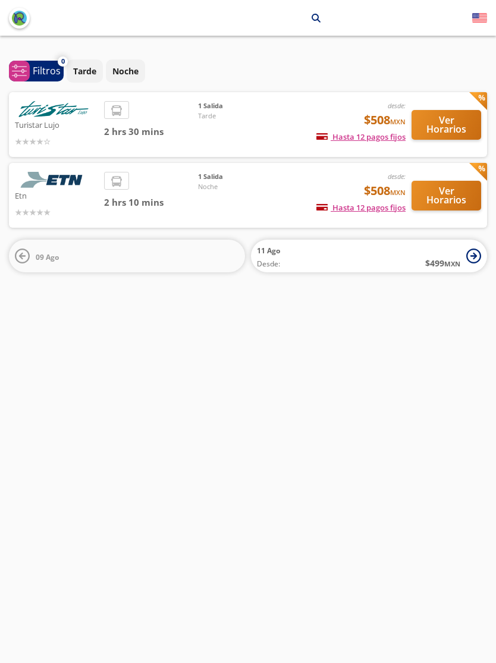
click at [40, 115] on img at bounding box center [53, 109] width 77 height 16
click at [455, 126] on button "Ver Horarios" at bounding box center [447, 125] width 70 height 30
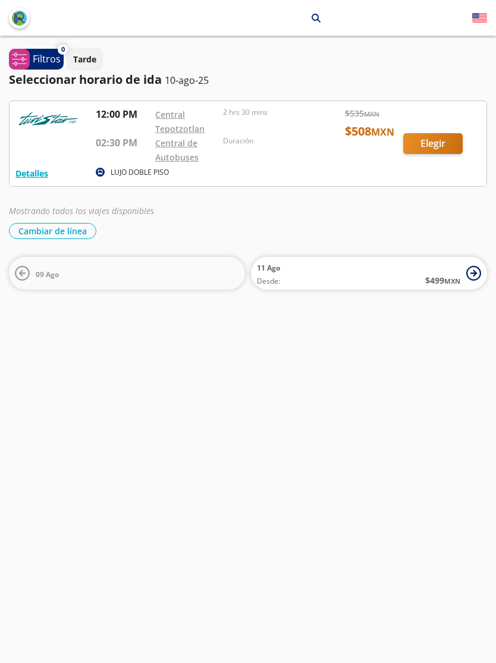
click at [102, 148] on div at bounding box center [248, 143] width 477 height 85
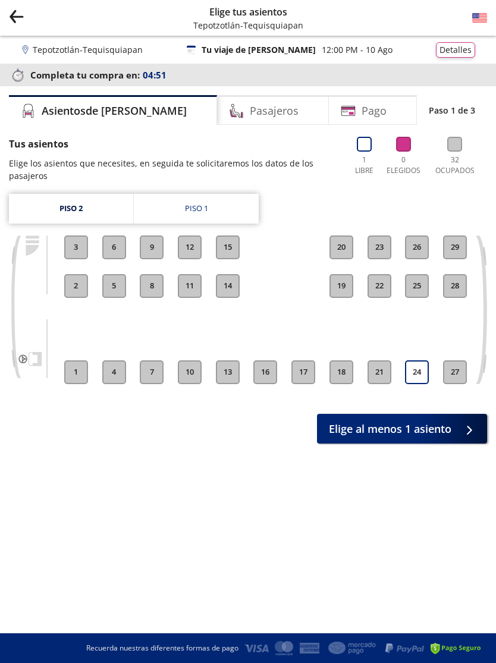
click at [18, 16] on icon "back" at bounding box center [17, 16] width 12 height 1
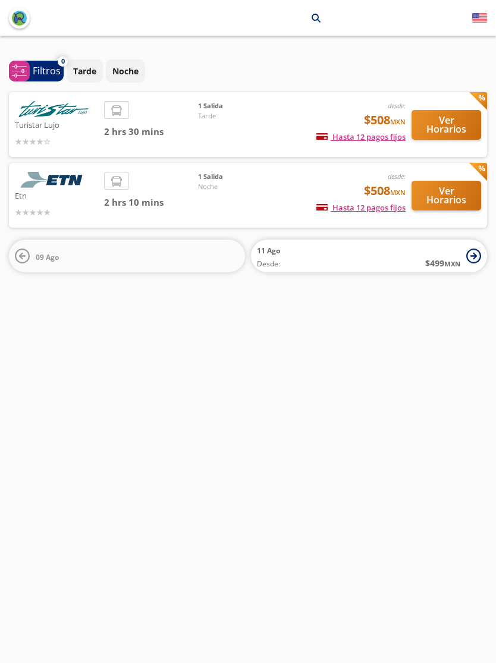
click at [82, 184] on img at bounding box center [53, 180] width 77 height 16
click at [107, 187] on li at bounding box center [117, 182] width 24 height 18
click at [460, 197] on button "Ver Horarios" at bounding box center [447, 196] width 70 height 30
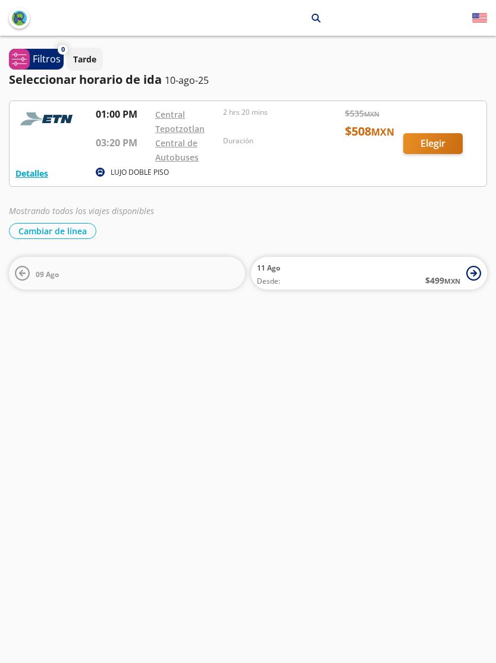
click at [127, 149] on div at bounding box center [248, 143] width 477 height 85
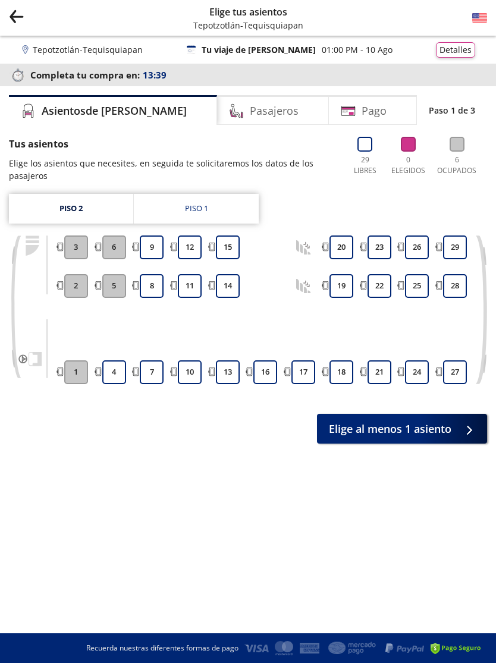
click at [79, 204] on link "Piso 2" at bounding box center [71, 209] width 124 height 30
click at [237, 218] on link "Piso 1" at bounding box center [196, 209] width 125 height 30
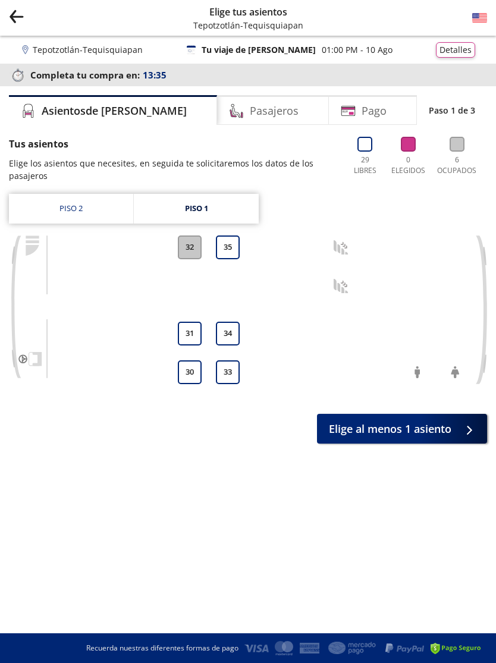
click at [77, 209] on link "Piso 2" at bounding box center [71, 209] width 124 height 30
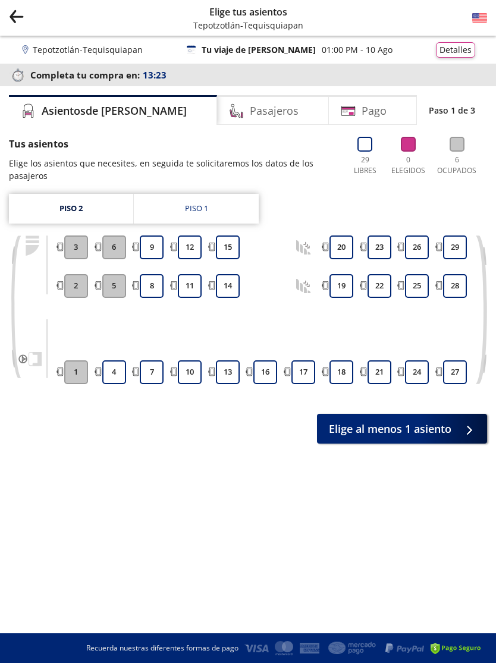
click at [221, 216] on link "Piso 1" at bounding box center [196, 209] width 125 height 30
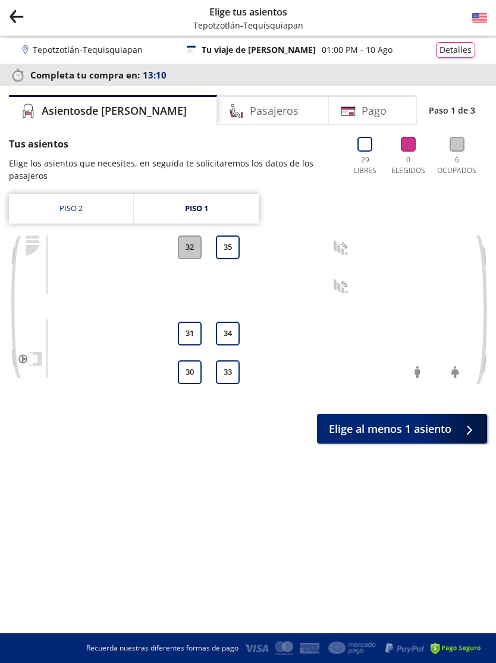
click at [112, 212] on link "Piso 2" at bounding box center [71, 209] width 124 height 30
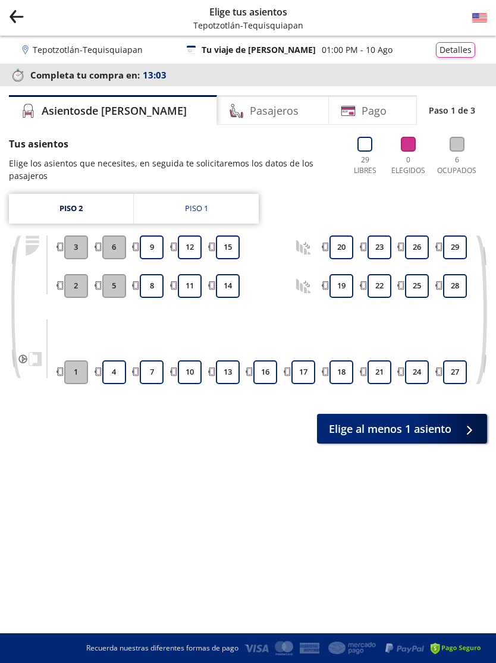
click at [23, 19] on icon "Group 9 Created with Sketch." at bounding box center [16, 16] width 15 height 15
click at [14, 13] on icon "back" at bounding box center [12, 13] width 5 height 7
click at [22, 15] on icon "Group 9 Created with Sketch." at bounding box center [16, 16] width 15 height 15
click at [17, 17] on icon "back" at bounding box center [17, 16] width 12 height 1
click at [12, 26] on button "Group 9 Created with Sketch." at bounding box center [16, 18] width 15 height 18
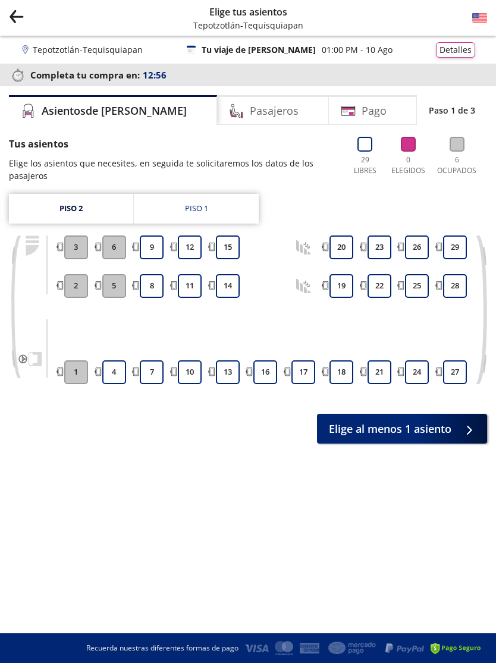
click at [23, 20] on icon "Group 9 Created with Sketch." at bounding box center [16, 16] width 15 height 15
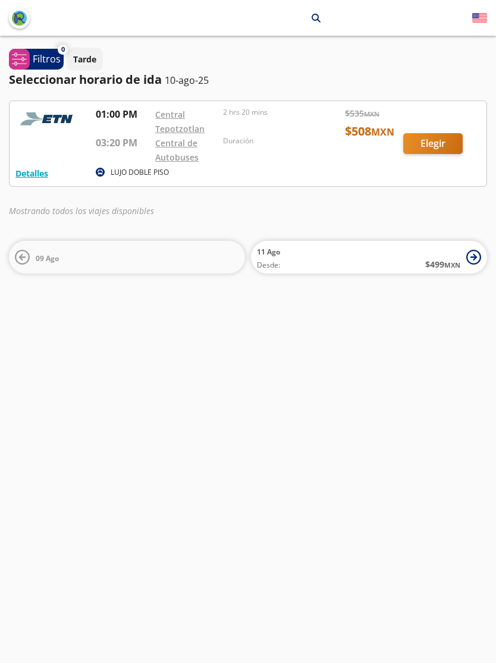
click at [443, 140] on div at bounding box center [248, 143] width 477 height 85
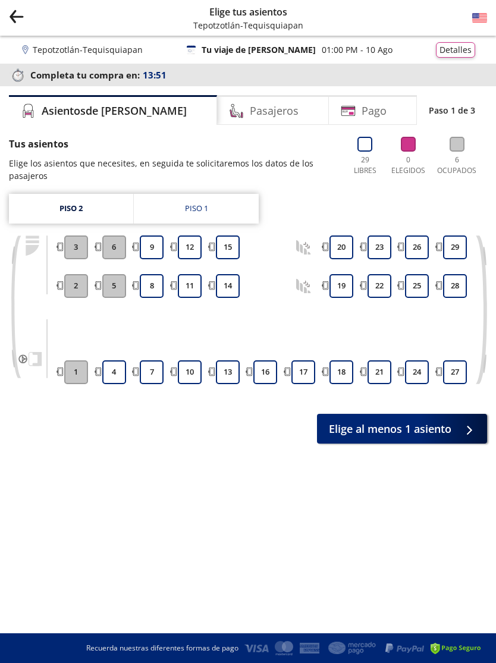
click at [261, 108] on div "Pasajeros" at bounding box center [273, 110] width 112 height 30
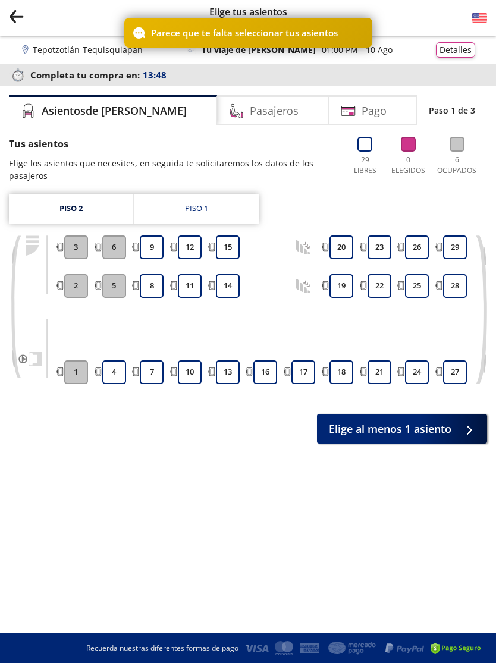
click at [161, 258] on button "9" at bounding box center [152, 248] width 24 height 24
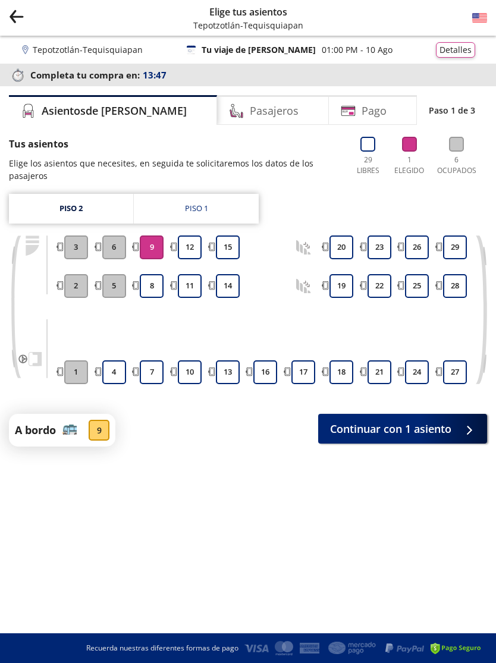
click at [164, 280] on button "8" at bounding box center [152, 286] width 24 height 24
click at [258, 120] on div "Pasajeros" at bounding box center [273, 110] width 112 height 30
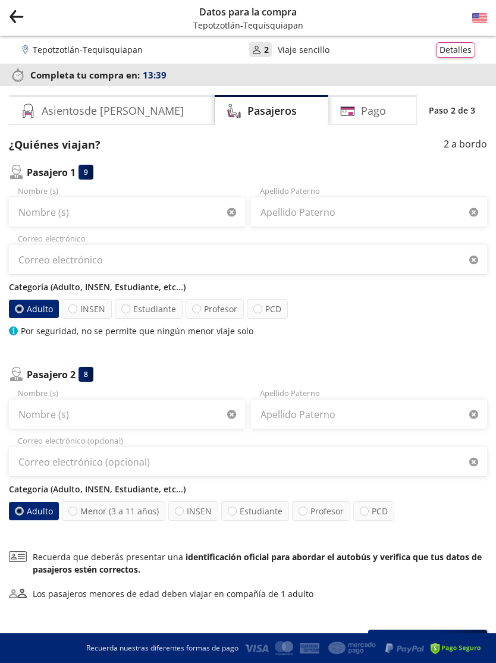
click at [154, 309] on label "Estudiante" at bounding box center [149, 309] width 68 height 20
click at [130, 309] on input "Estudiante" at bounding box center [126, 309] width 8 height 8
radio input "true"
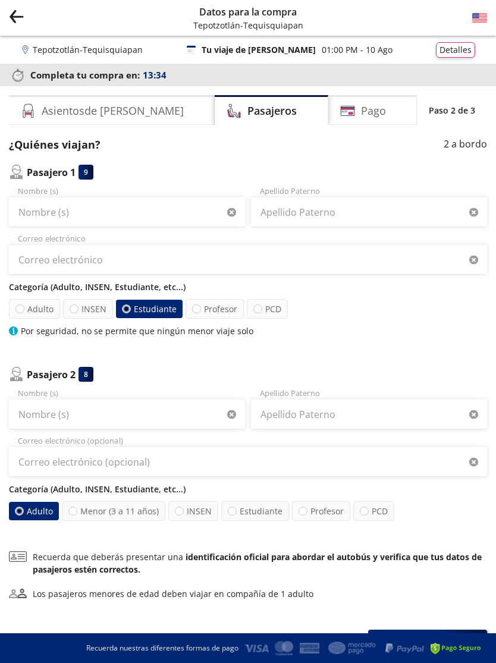
click at [18, 313] on div at bounding box center [19, 309] width 9 height 9
click at [18, 313] on input "Adulto" at bounding box center [20, 309] width 8 height 8
radio input "true"
radio input "false"
click at [108, 508] on label "Menor (3 a 11 años)" at bounding box center [114, 512] width 104 height 20
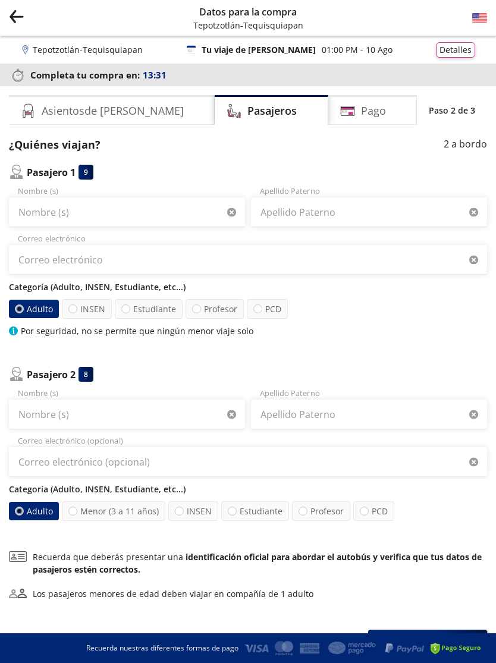
click at [77, 508] on input "Menor (3 a 11 años)" at bounding box center [73, 512] width 8 height 8
radio input "true"
radio input "false"
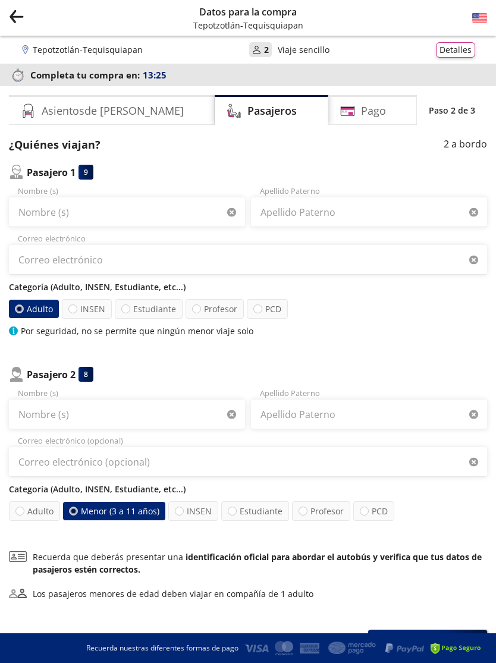
click at [480, 6] on div "Group 9 Created with Sketch. Datos para la compra Tepotzotlán - Tequisquiapan" at bounding box center [248, 18] width 496 height 36
click at [482, 14] on img at bounding box center [479, 18] width 15 height 15
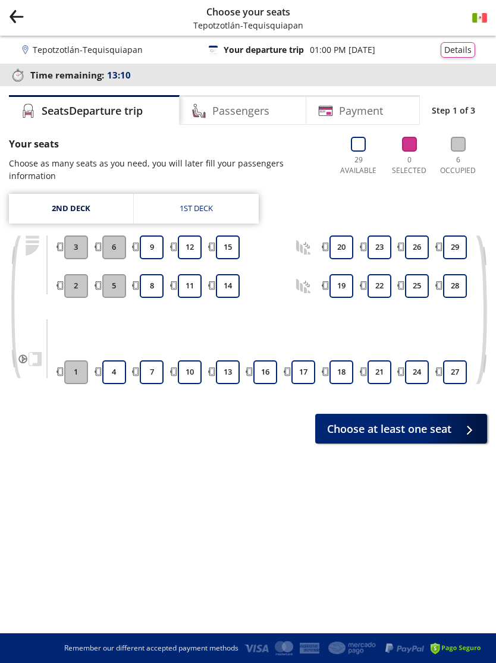
click at [155, 245] on button "9" at bounding box center [152, 248] width 24 height 24
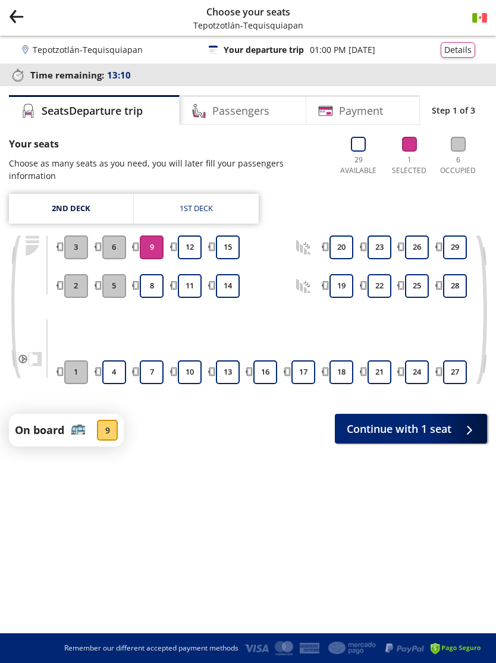
click at [151, 283] on button "8" at bounding box center [152, 286] width 24 height 24
click at [432, 430] on span "Continue with 2 seats" at bounding box center [397, 429] width 110 height 16
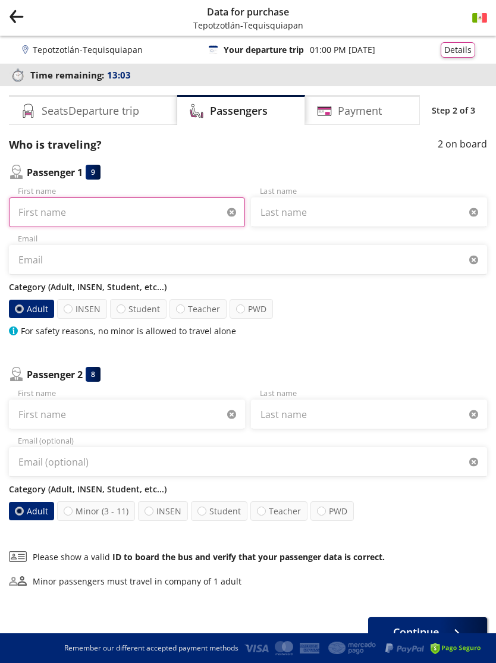
click at [129, 211] on input "First name" at bounding box center [127, 213] width 236 height 30
type input "Alejandro"
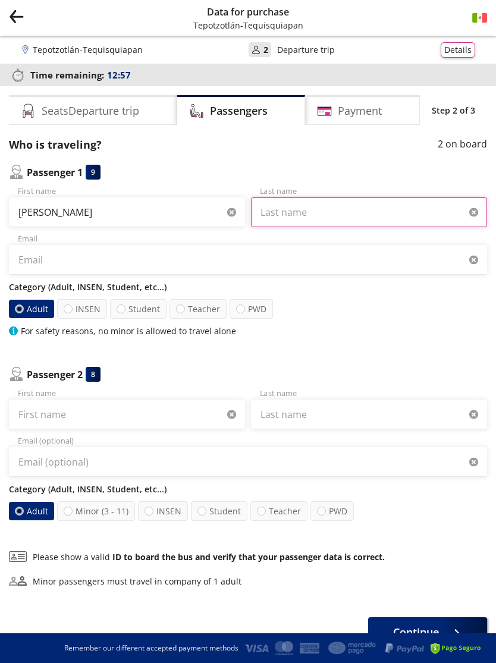
click at [322, 220] on input "Last name" at bounding box center [369, 213] width 236 height 30
type input "Michaca"
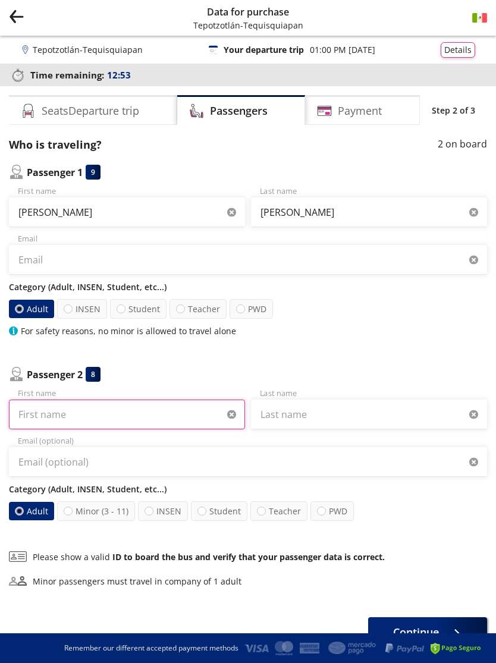
click at [125, 411] on input "First name" at bounding box center [127, 415] width 236 height 30
type input "Alejandro"
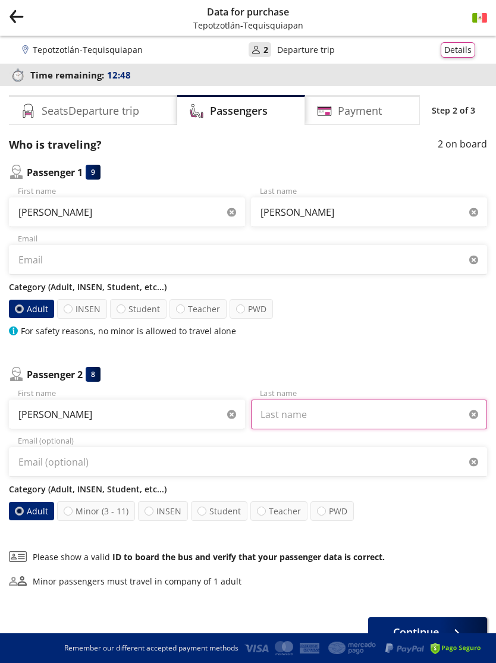
click at [322, 422] on input "Last name" at bounding box center [369, 415] width 236 height 30
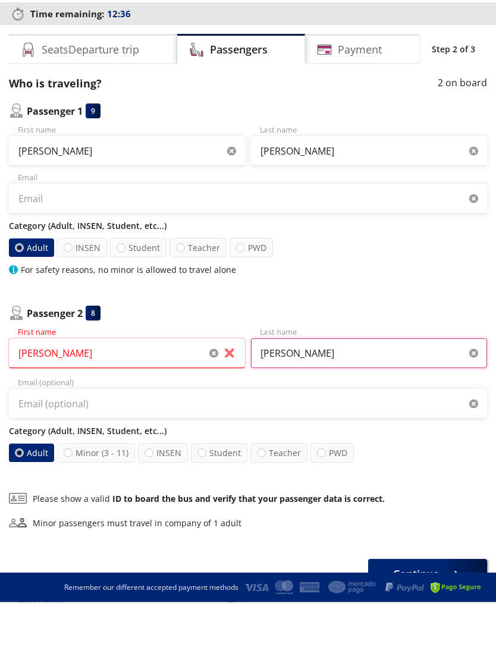
type input "Michaca"
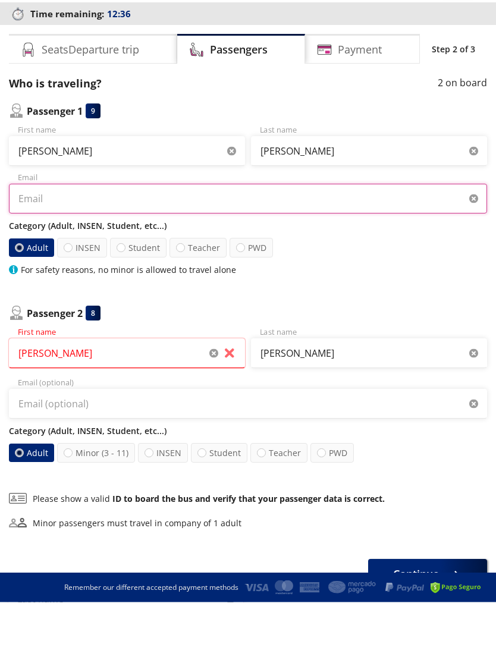
click at [76, 245] on input "Email" at bounding box center [248, 260] width 478 height 30
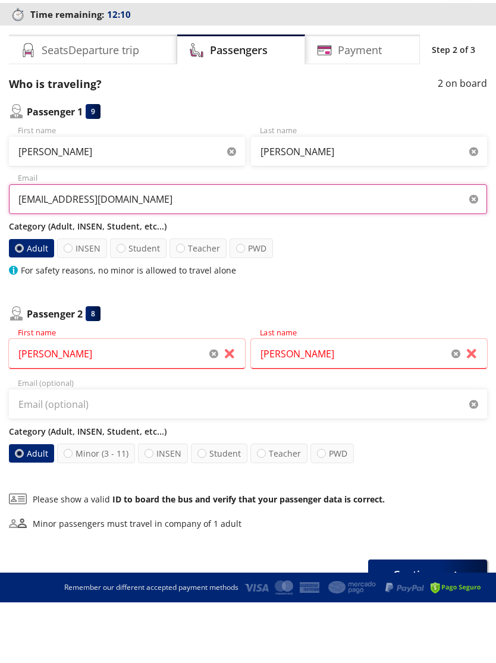
type input "michacaalex@gmail.com"
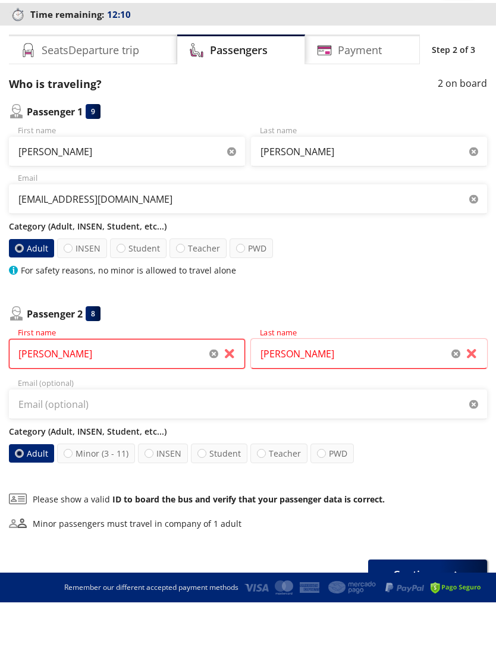
click at [137, 400] on input "Alejandro" at bounding box center [127, 415] width 236 height 30
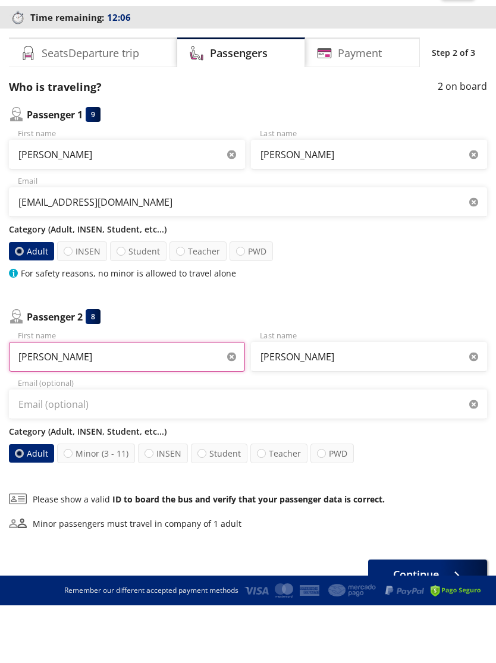
type input "Alejandro Jr"
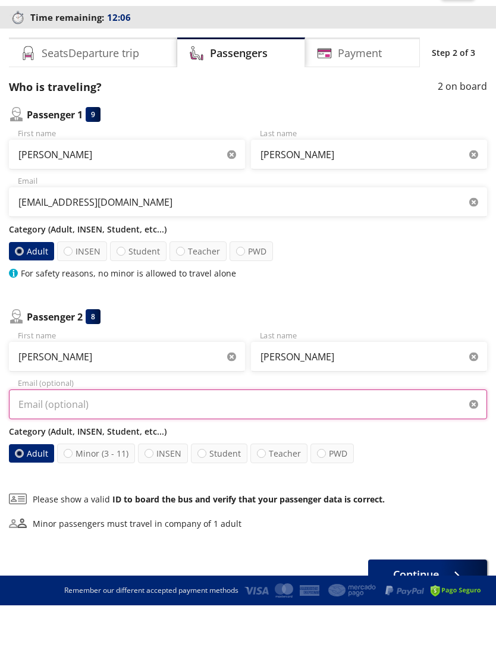
click at [159, 447] on input "Email (optional)" at bounding box center [248, 462] width 478 height 30
type input "michacaalex@gmail.com"
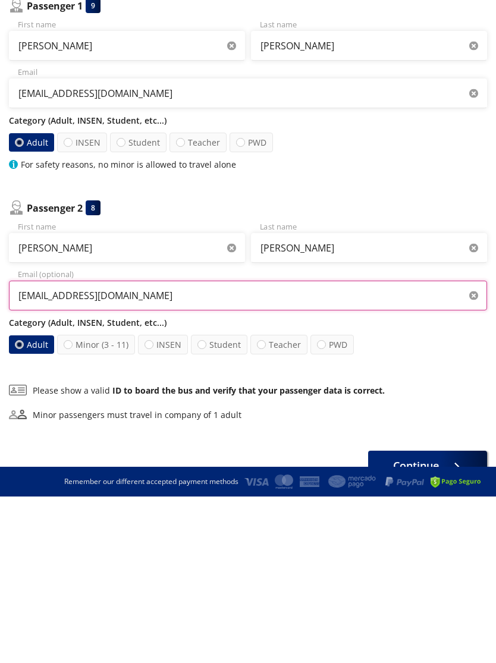
scroll to position [5, 0]
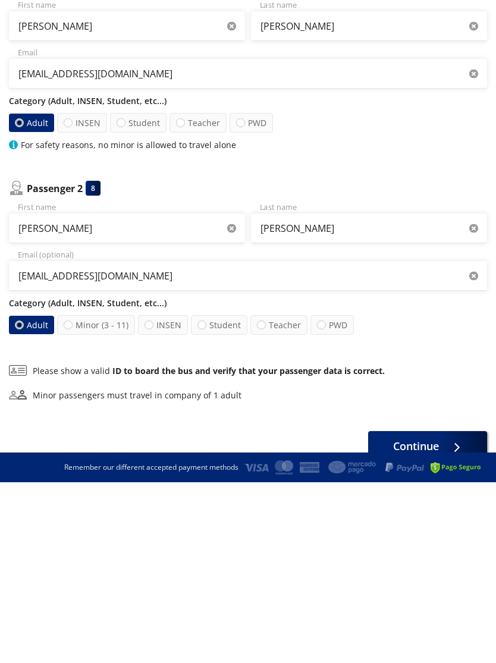
click at [426, 619] on span "Continue" at bounding box center [416, 627] width 46 height 16
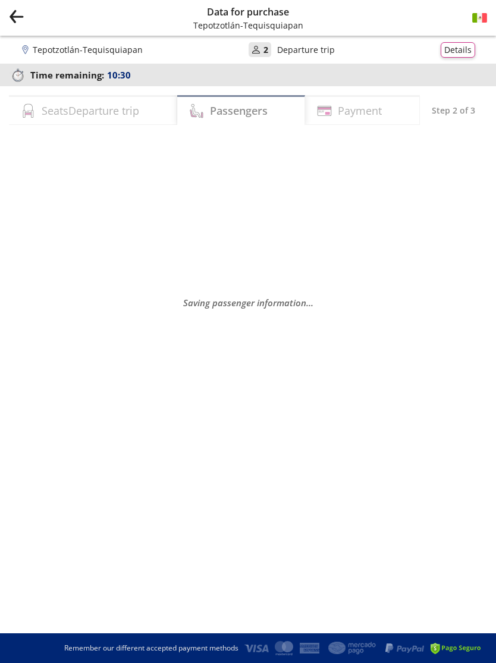
select select "MX"
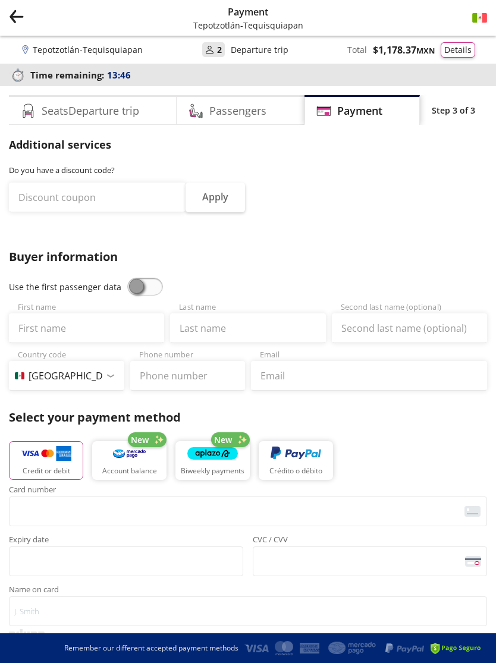
click at [146, 293] on span at bounding box center [145, 287] width 36 height 18
click at [127, 278] on input "checkbox" at bounding box center [127, 278] width 0 height 0
type input "Alejandro"
type input "Michaca"
type input "michacaalex@gmail.com"
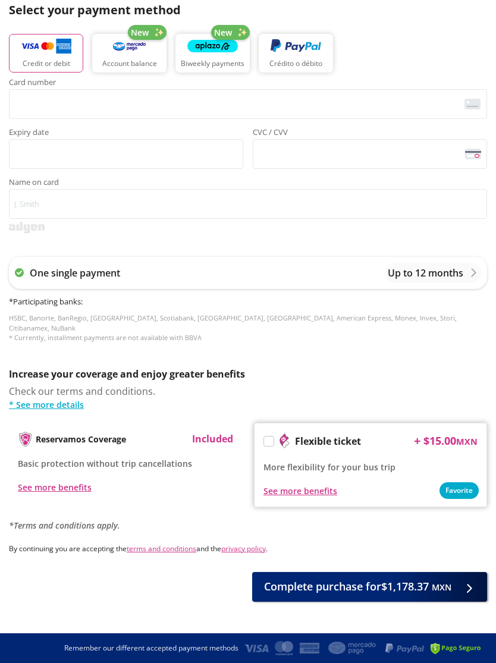
scroll to position [409, 0]
